Goal: Information Seeking & Learning: Learn about a topic

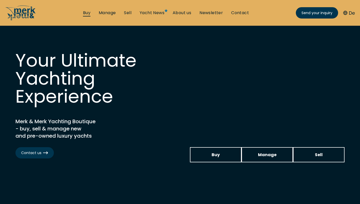
click at [88, 14] on link "Buy" at bounding box center [86, 13] width 7 height 6
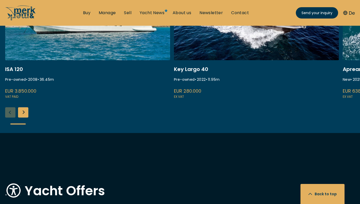
scroll to position [414, 0]
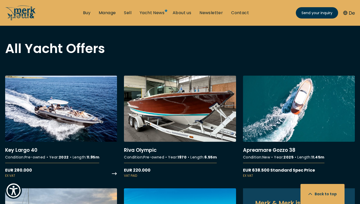
click at [60, 127] on link "More details about Key Largo 40" at bounding box center [61, 127] width 112 height 103
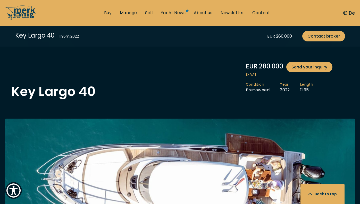
click at [104, 8] on ul "Buy Manage Sell Yacht News About us Newsletter Contact Send your inquiry" at bounding box center [187, 12] width 174 height 15
click at [109, 12] on link "Buy" at bounding box center [107, 13] width 7 height 6
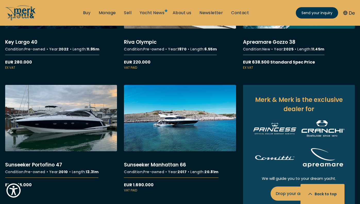
scroll to position [430, 0]
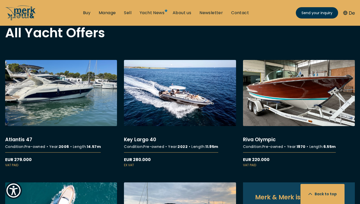
click at [45, 95] on link "More details about Atlantis 47" at bounding box center [61, 114] width 112 height 108
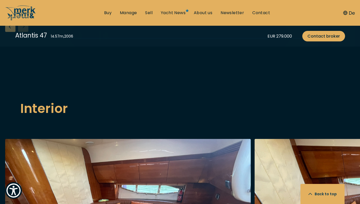
scroll to position [692, 0]
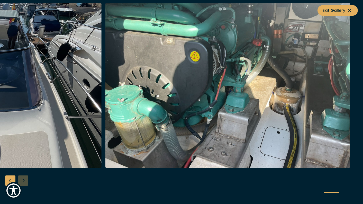
click at [122, 126] on img "button" at bounding box center [227, 85] width 245 height 165
click at [343, 9] on span "Exit Gallery" at bounding box center [338, 10] width 30 height 6
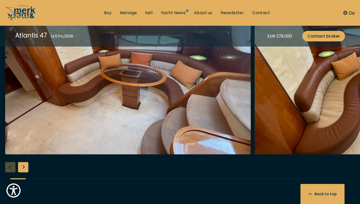
scroll to position [866, 0]
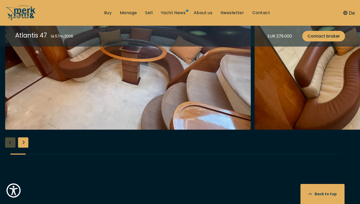
click at [125, 130] on img "button" at bounding box center [127, 47] width 245 height 165
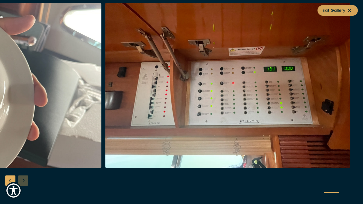
click at [335, 8] on span "Exit Gallery" at bounding box center [338, 10] width 30 height 6
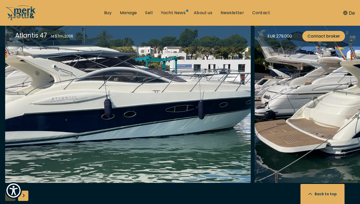
scroll to position [489, 0]
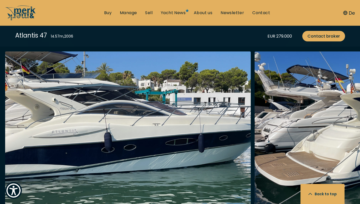
click at [106, 13] on link "Buy" at bounding box center [107, 13] width 7 height 6
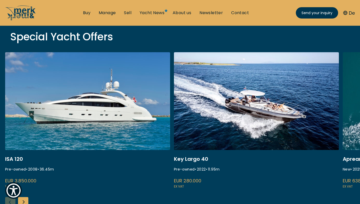
scroll to position [455, 0]
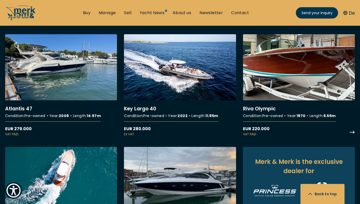
click at [289, 85] on link "More details about Riva Olympic" at bounding box center [299, 85] width 112 height 103
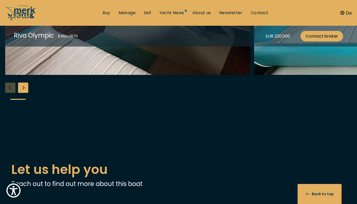
scroll to position [599, 0]
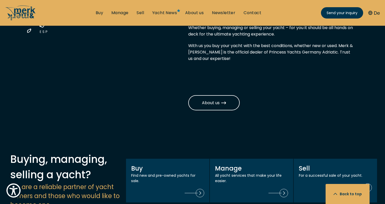
scroll to position [453, 0]
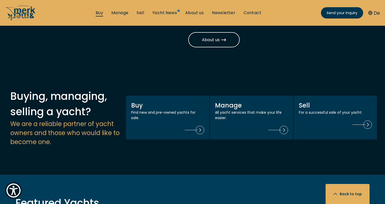
click at [98, 13] on link "Buy" at bounding box center [99, 13] width 7 height 6
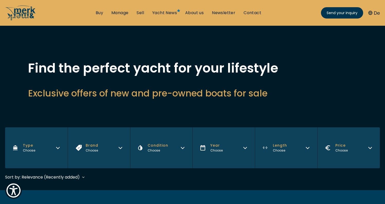
click at [376, 13] on button "De" at bounding box center [375, 13] width 12 height 7
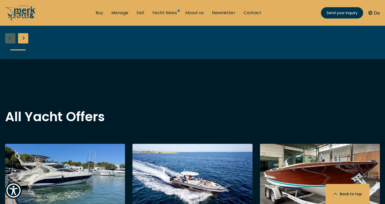
scroll to position [438, 0]
